Goal: Information Seeking & Learning: Learn about a topic

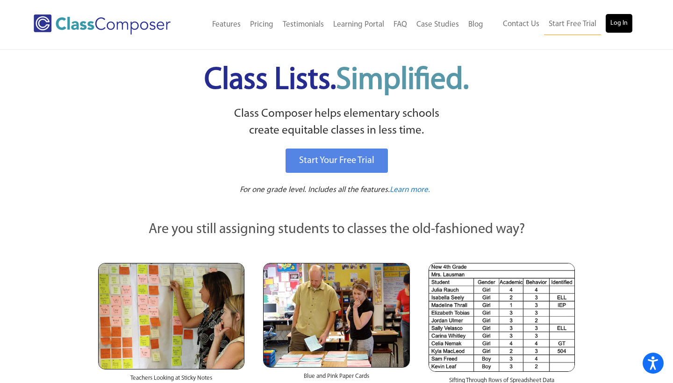
click at [611, 23] on link "Log In" at bounding box center [618, 23] width 27 height 19
click at [619, 25] on link "Log In" at bounding box center [618, 23] width 27 height 19
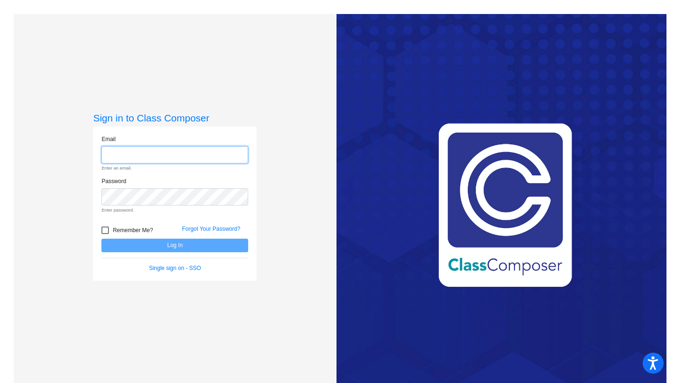
type input "sdantinne@mantuaschools.com"
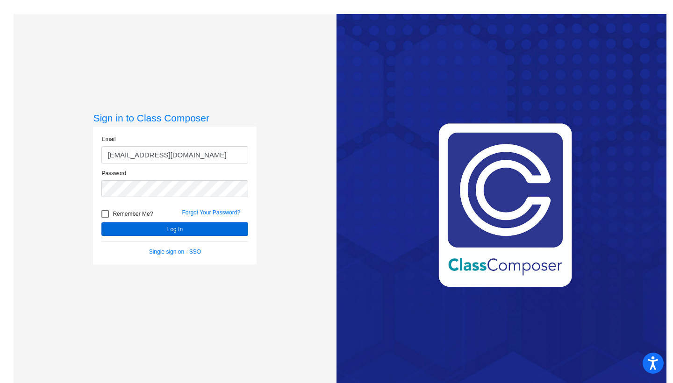
click at [134, 227] on button "Log In" at bounding box center [174, 229] width 147 height 14
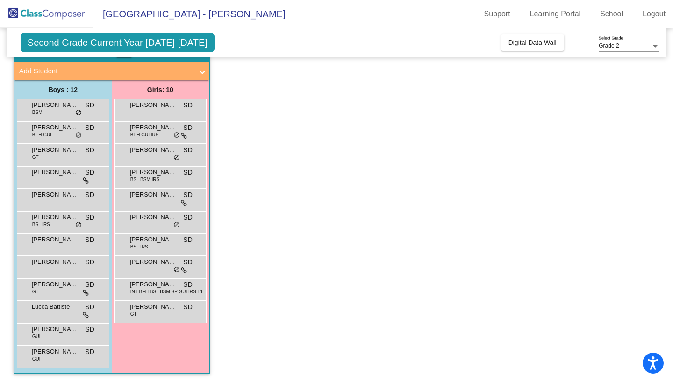
scroll to position [50, 0]
click at [43, 289] on div "Liam Rohm GT SD lock do_not_disturb_alt" at bounding box center [61, 288] width 89 height 19
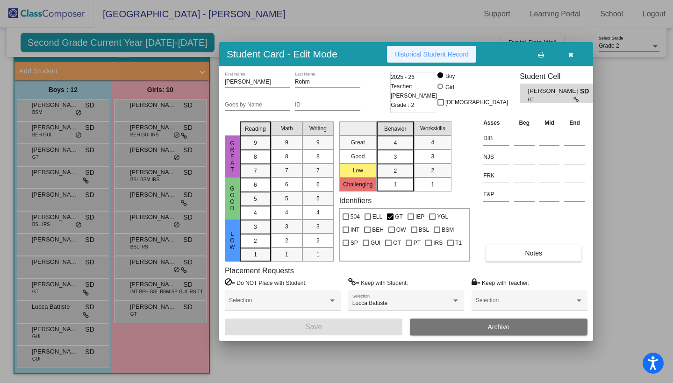
click at [423, 57] on span "Historical Student Record" at bounding box center [431, 53] width 74 height 7
click at [420, 54] on span "Historical Student Record" at bounding box center [431, 53] width 74 height 7
click at [437, 52] on span "Historical Student Record" at bounding box center [431, 53] width 74 height 7
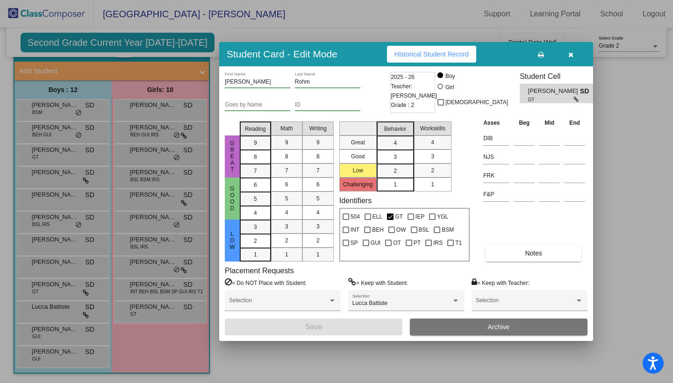
click at [134, 286] on div at bounding box center [336, 191] width 673 height 383
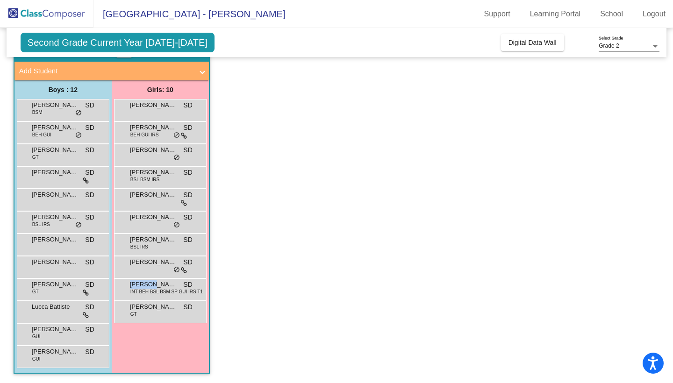
click at [134, 286] on span "Natalia Alvarado" at bounding box center [153, 284] width 47 height 9
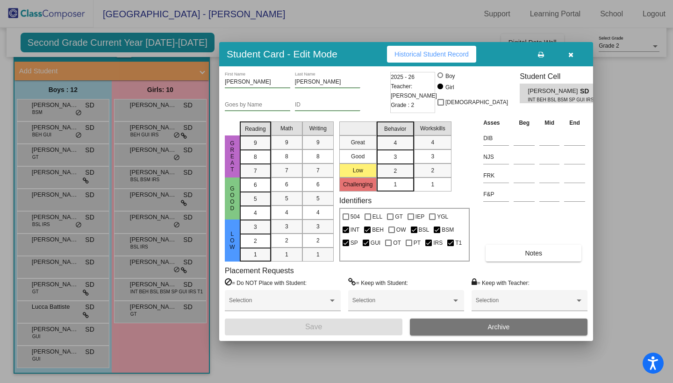
click at [435, 49] on button "Historical Student Record" at bounding box center [431, 54] width 89 height 17
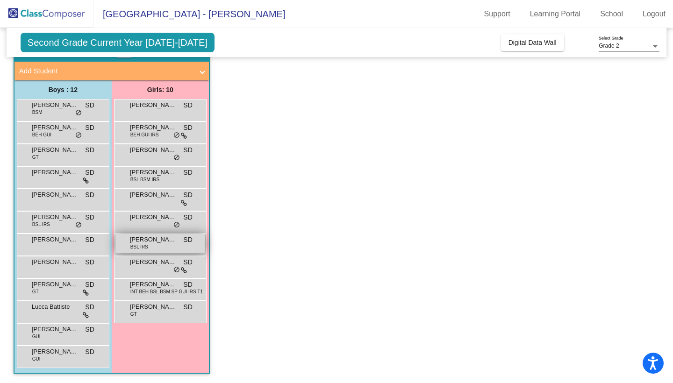
scroll to position [50, 0]
click at [152, 220] on span "Harper Metz" at bounding box center [153, 217] width 47 height 9
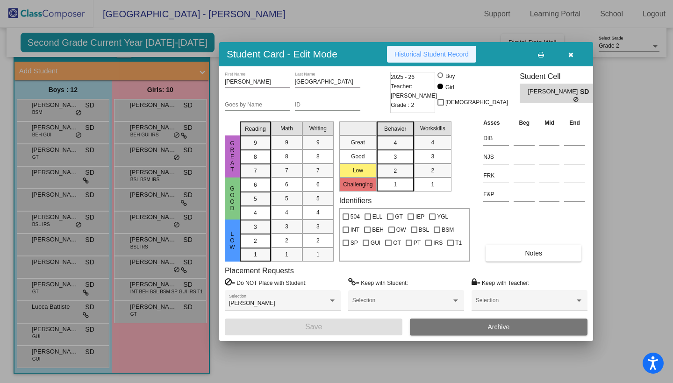
click at [416, 56] on span "Historical Student Record" at bounding box center [431, 53] width 74 height 7
click at [427, 55] on span "Historical Student Record" at bounding box center [431, 53] width 74 height 7
click at [152, 262] on div at bounding box center [336, 191] width 673 height 383
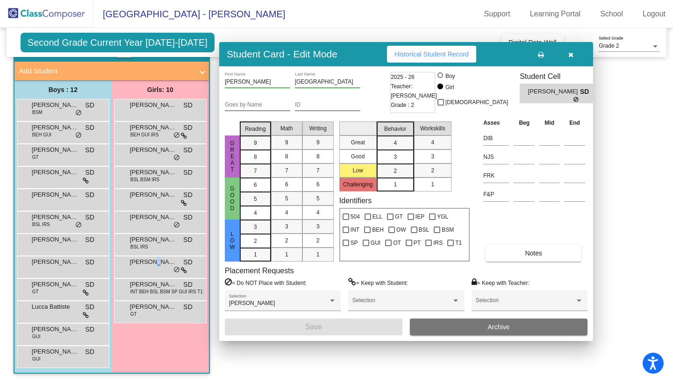
click at [152, 262] on span "Leandra Sammons" at bounding box center [153, 261] width 47 height 9
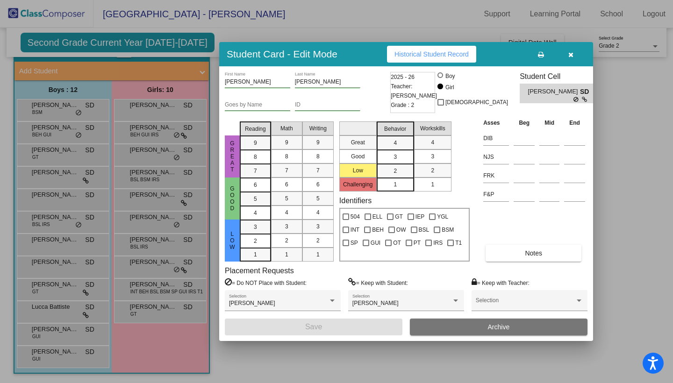
click at [417, 52] on span "Historical Student Record" at bounding box center [431, 53] width 74 height 7
click at [165, 309] on div at bounding box center [336, 191] width 673 height 383
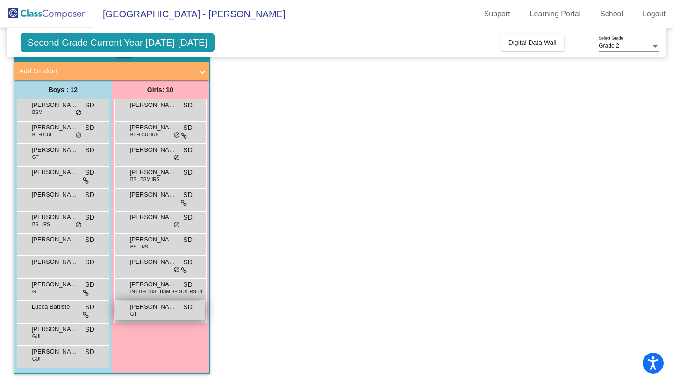
click at [164, 309] on span "Nicolette Slivinski" at bounding box center [153, 306] width 47 height 9
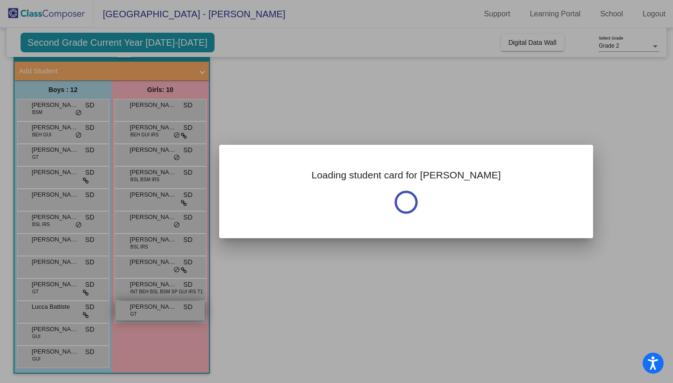
click at [164, 309] on div at bounding box center [336, 191] width 673 height 383
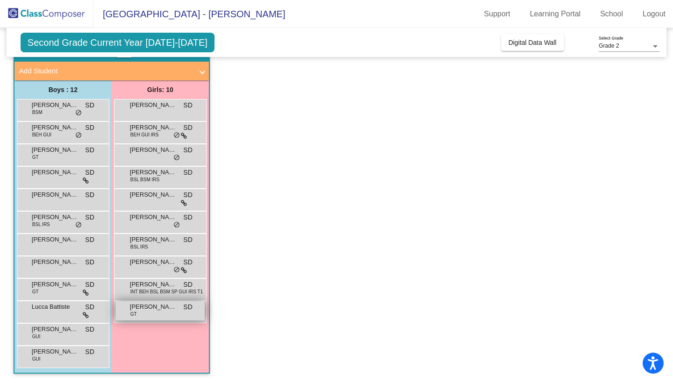
click at [164, 309] on span "Nicolette Slivinski" at bounding box center [153, 306] width 47 height 9
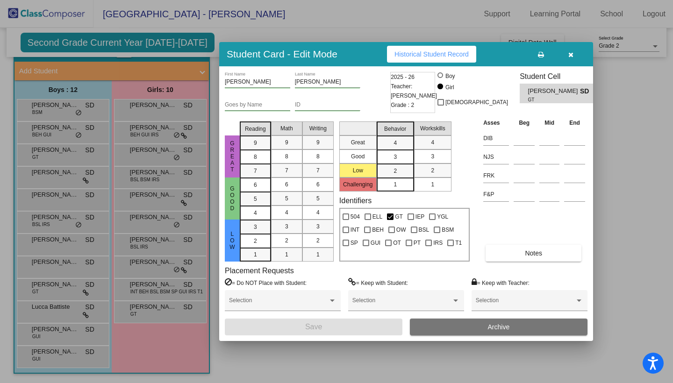
click at [442, 50] on span "Historical Student Record" at bounding box center [431, 53] width 74 height 7
click at [34, 267] on div at bounding box center [336, 191] width 673 height 383
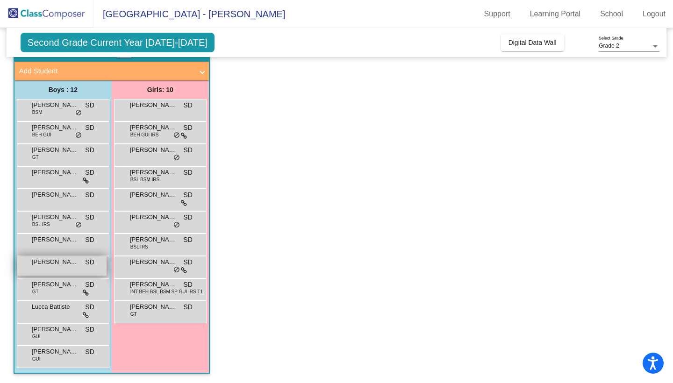
click at [32, 263] on span "Julian Tala" at bounding box center [55, 261] width 47 height 9
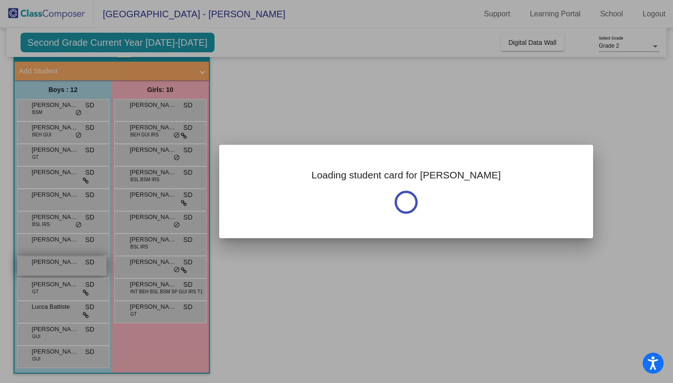
click at [32, 263] on div at bounding box center [336, 191] width 673 height 383
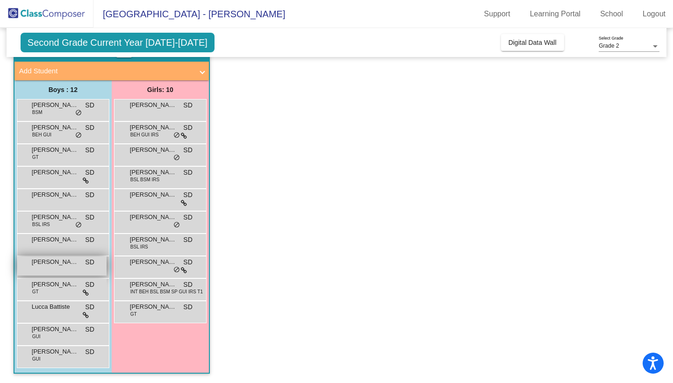
click at [32, 260] on span "Julian Tala" at bounding box center [55, 261] width 47 height 9
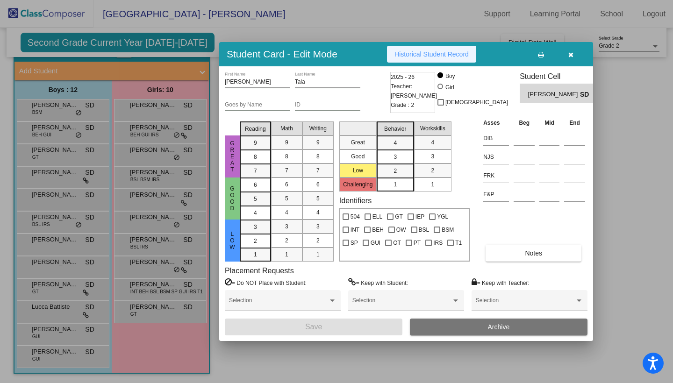
click at [424, 54] on span "Historical Student Record" at bounding box center [431, 53] width 74 height 7
click at [84, 239] on div at bounding box center [336, 191] width 673 height 383
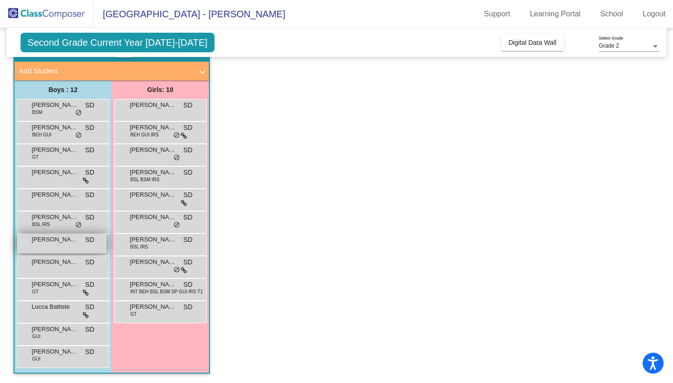
click at [73, 241] on span "Jacob Wurst" at bounding box center [55, 239] width 47 height 9
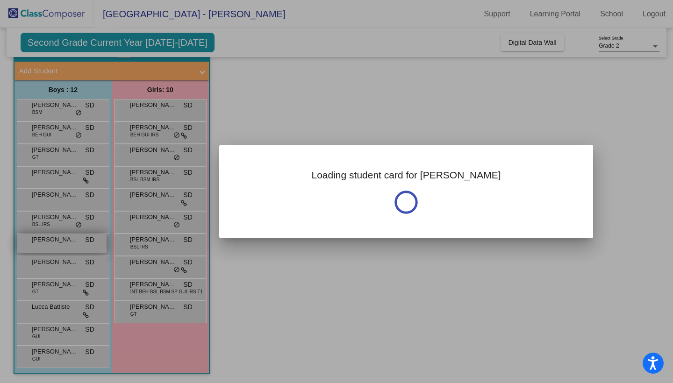
click at [73, 241] on div at bounding box center [336, 191] width 673 height 383
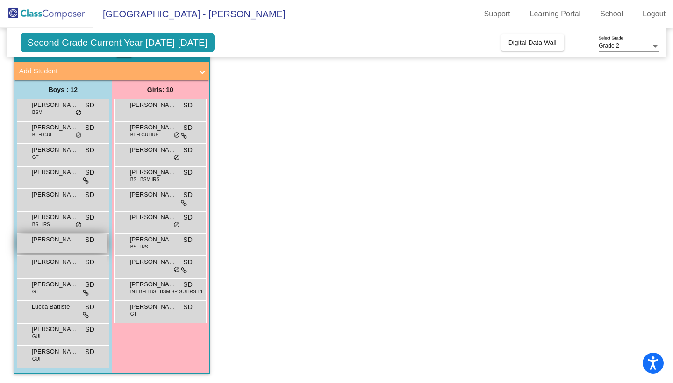
click at [53, 240] on span "Jacob Wurst" at bounding box center [55, 239] width 47 height 9
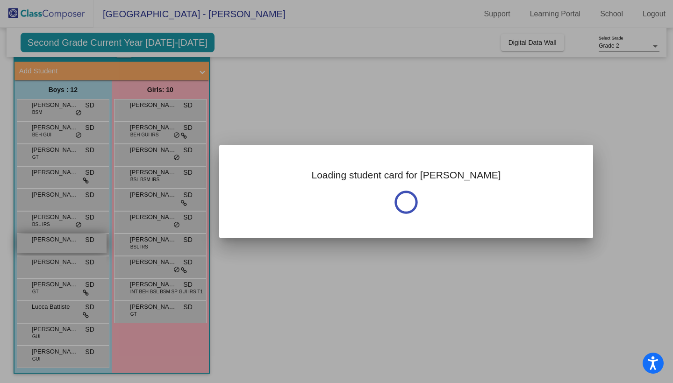
click at [53, 240] on div at bounding box center [336, 191] width 673 height 383
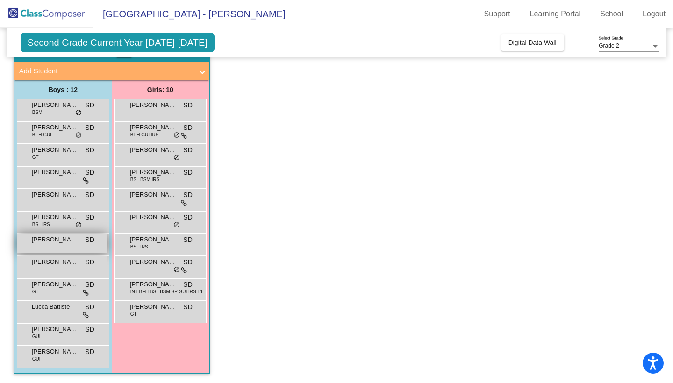
click at [53, 240] on span "Jacob Wurst" at bounding box center [55, 239] width 47 height 9
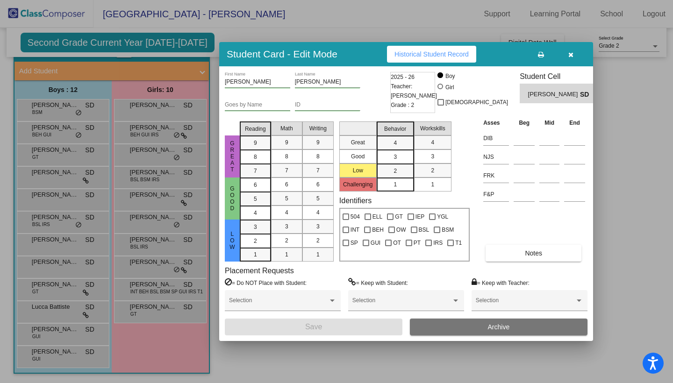
click at [459, 56] on span "Historical Student Record" at bounding box center [431, 53] width 74 height 7
click at [65, 179] on div at bounding box center [336, 191] width 673 height 383
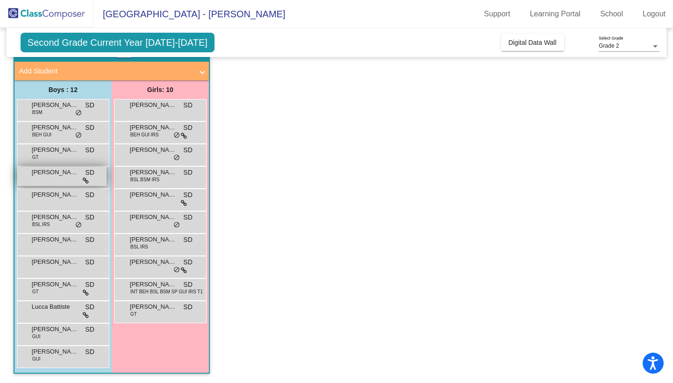
click at [69, 179] on div "Corrado D'Alfonso SD lock do_not_disturb_alt" at bounding box center [61, 176] width 89 height 19
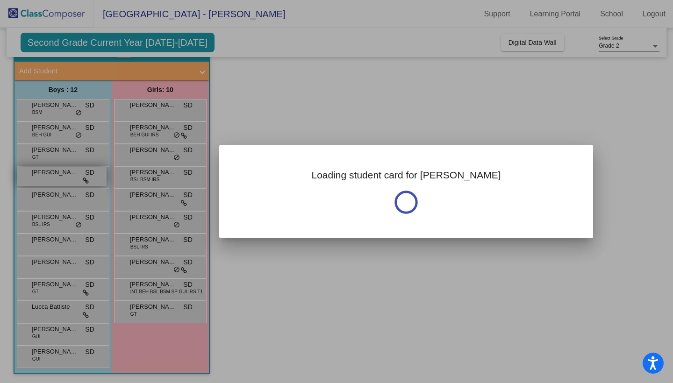
click at [69, 179] on div at bounding box center [336, 191] width 673 height 383
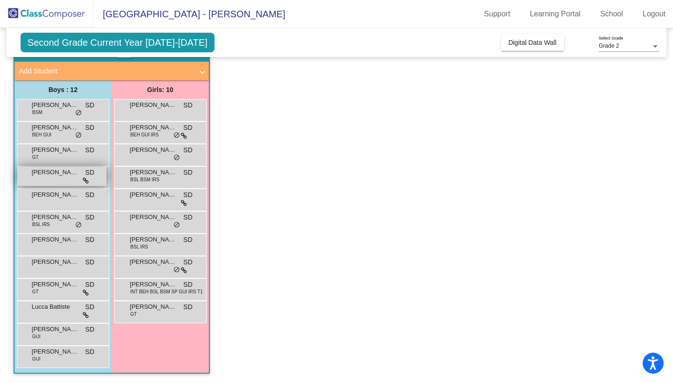
click at [57, 171] on span "Corrado D'Alfonso" at bounding box center [55, 172] width 47 height 9
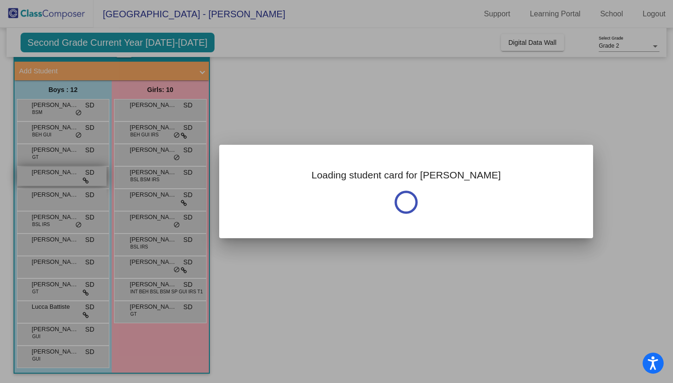
click at [57, 171] on div at bounding box center [336, 191] width 673 height 383
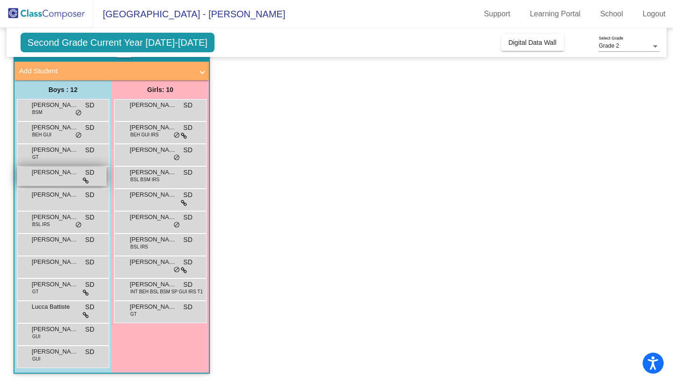
click at [57, 171] on span "Corrado D'Alfonso" at bounding box center [55, 172] width 47 height 9
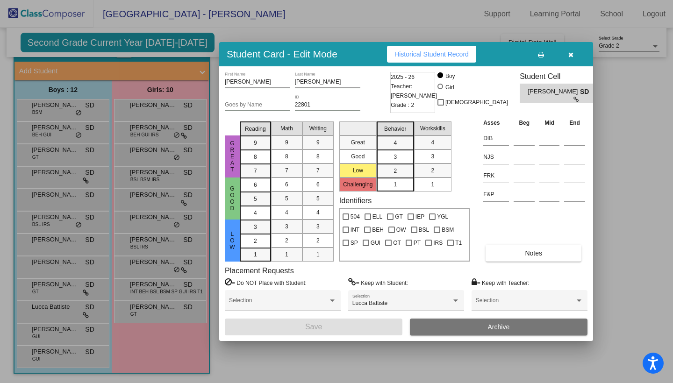
click at [434, 55] on span "Historical Student Record" at bounding box center [431, 53] width 74 height 7
click at [42, 333] on div at bounding box center [336, 191] width 673 height 383
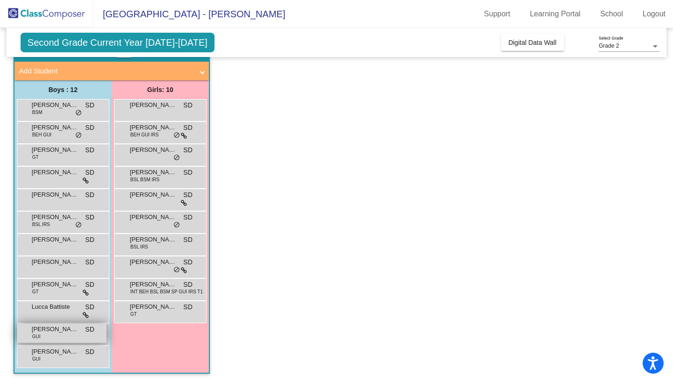
click at [47, 336] on div "Nicholas Dimitratos GUI SD lock do_not_disturb_alt" at bounding box center [61, 333] width 89 height 19
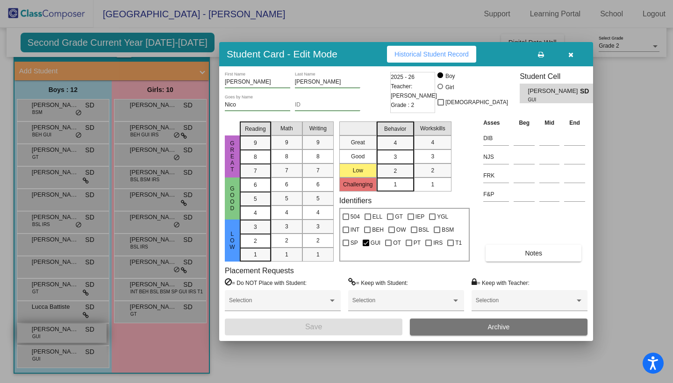
click at [47, 336] on div at bounding box center [336, 191] width 673 height 383
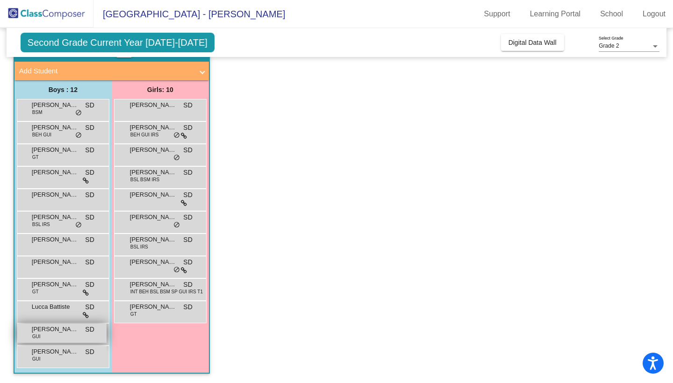
click at [47, 336] on div "Nicholas Dimitratos GUI SD lock do_not_disturb_alt" at bounding box center [61, 333] width 89 height 19
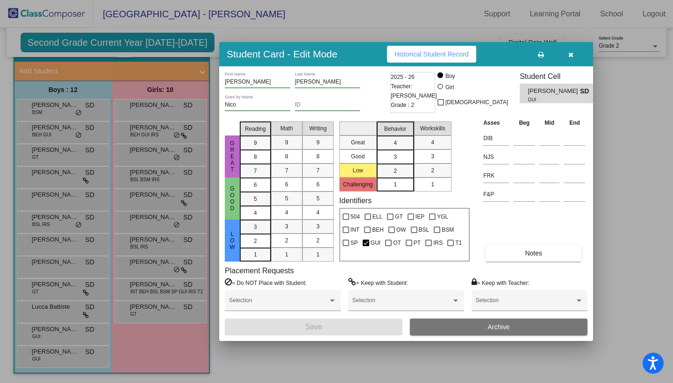
click at [437, 55] on span "Historical Student Record" at bounding box center [431, 53] width 74 height 7
click at [58, 359] on div at bounding box center [336, 191] width 673 height 383
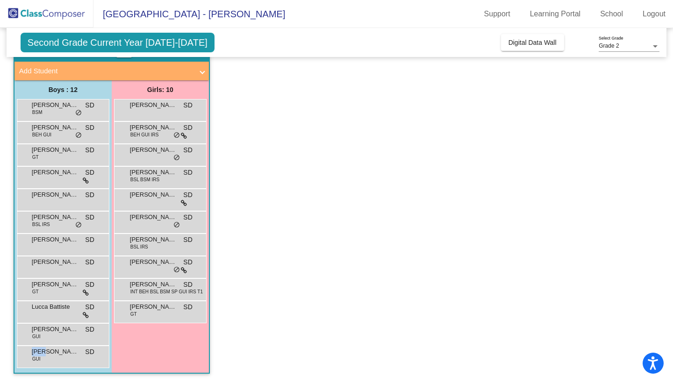
click at [58, 359] on div "Theo Selby GUI SD lock do_not_disturb_alt" at bounding box center [61, 355] width 89 height 19
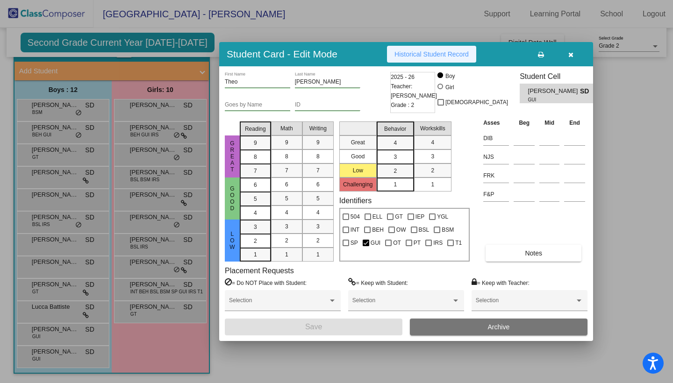
click at [435, 56] on span "Historical Student Record" at bounding box center [431, 53] width 74 height 7
